Goal: Task Accomplishment & Management: Use online tool/utility

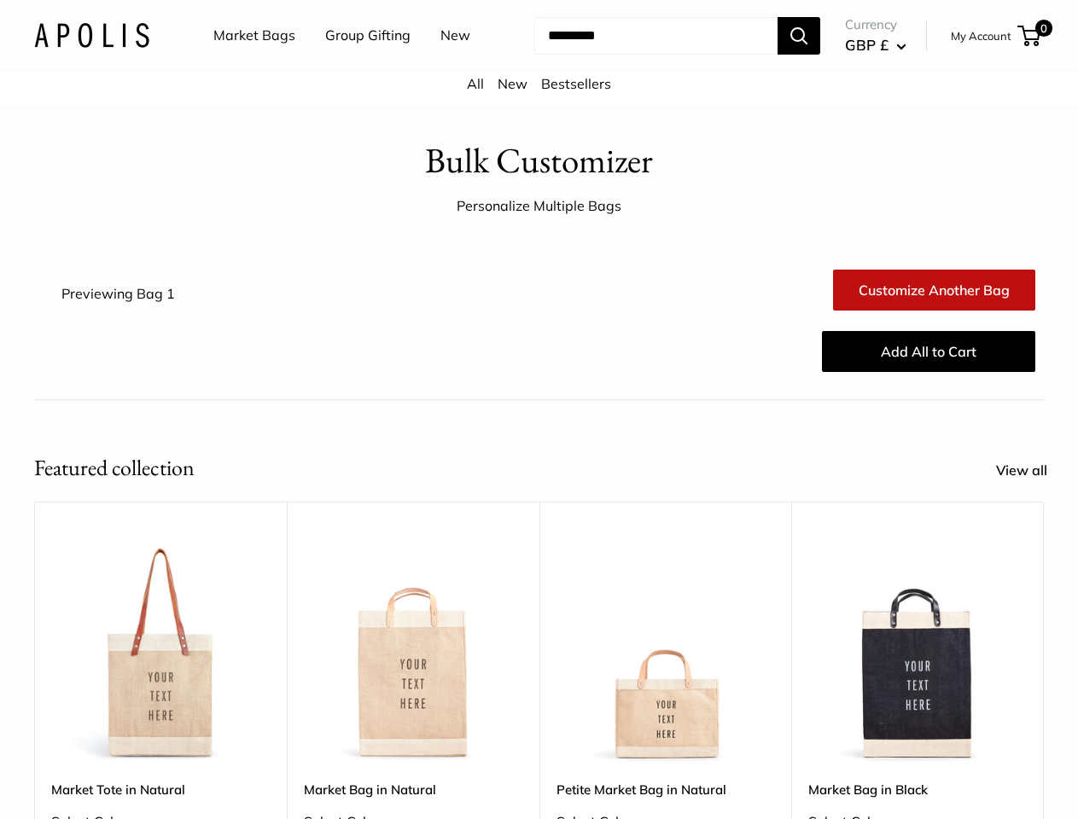
click at [538, 393] on div "Customize Another Bag Customize Another Bag Add All to Cart" at bounding box center [622, 320] width 841 height 143
click at [538, 55] on input "Search..." at bounding box center [655, 36] width 243 height 38
click at [352, 63] on ul "Market Bags Group Gifting New" at bounding box center [356, 36] width 287 height 55
click at [640, 55] on input "Search..." at bounding box center [655, 36] width 243 height 38
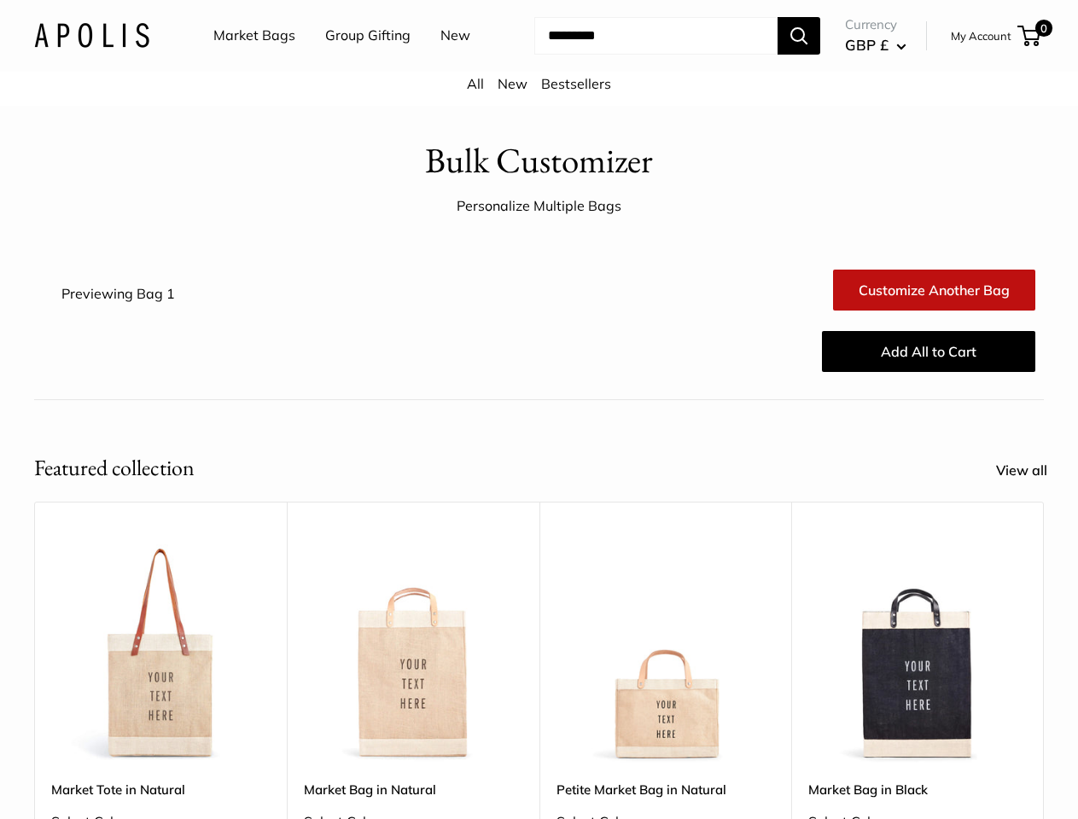
click at [539, 645] on div "Upgrade: Next Day Fulfillment Customizable Text Sturdy & Spill Resistant Best S…" at bounding box center [665, 770] width 253 height 537
click at [539, 671] on div "Upgrade: Next Day Fulfillment Customizable Text Sturdy & Spill Resistant Best S…" at bounding box center [665, 770] width 253 height 537
